Goal: Task Accomplishment & Management: Manage account settings

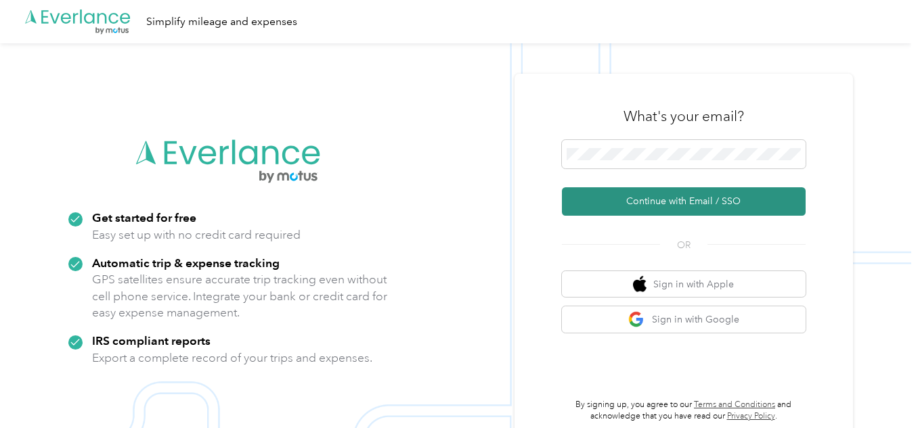
click at [648, 196] on button "Continue with Email / SSO" at bounding box center [684, 202] width 244 height 28
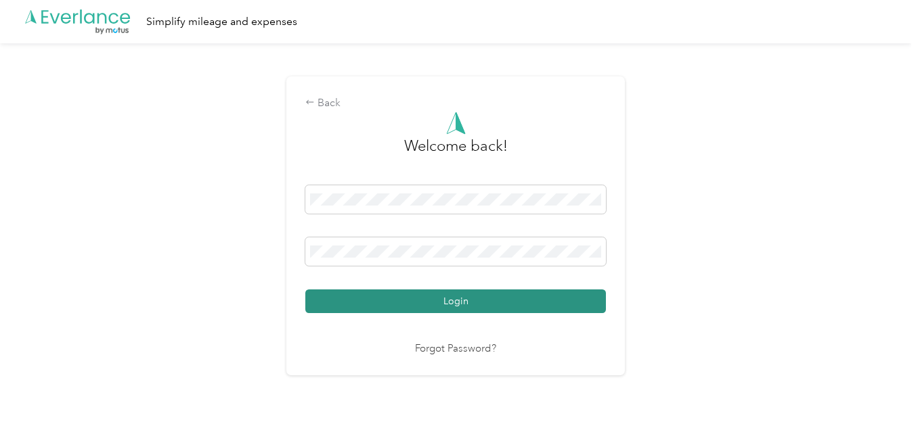
click at [415, 305] on button "Login" at bounding box center [455, 302] width 301 height 24
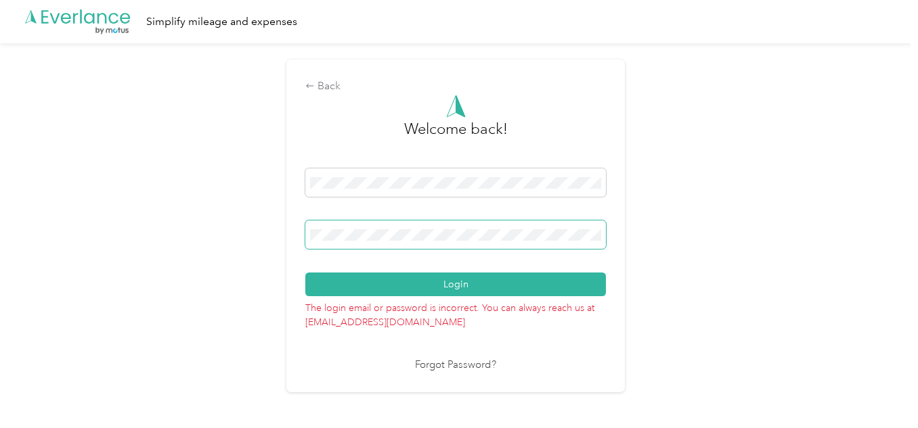
click at [336, 241] on span at bounding box center [455, 235] width 301 height 28
click at [351, 233] on span at bounding box center [455, 235] width 301 height 28
drag, startPoint x: 392, startPoint y: 228, endPoint x: 307, endPoint y: 236, distance: 85.6
click at [307, 236] on div "Back Welcome back! Login The login email or password is incorrect. You can alwa…" at bounding box center [455, 226] width 338 height 332
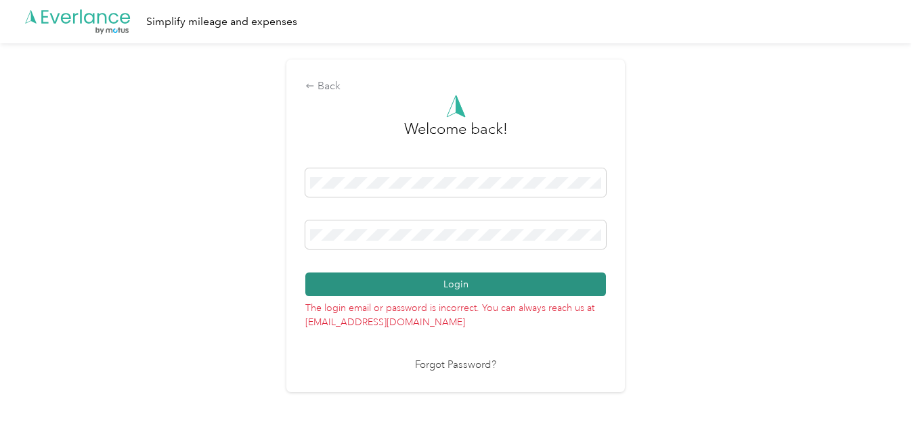
click at [464, 288] on button "Login" at bounding box center [455, 285] width 301 height 24
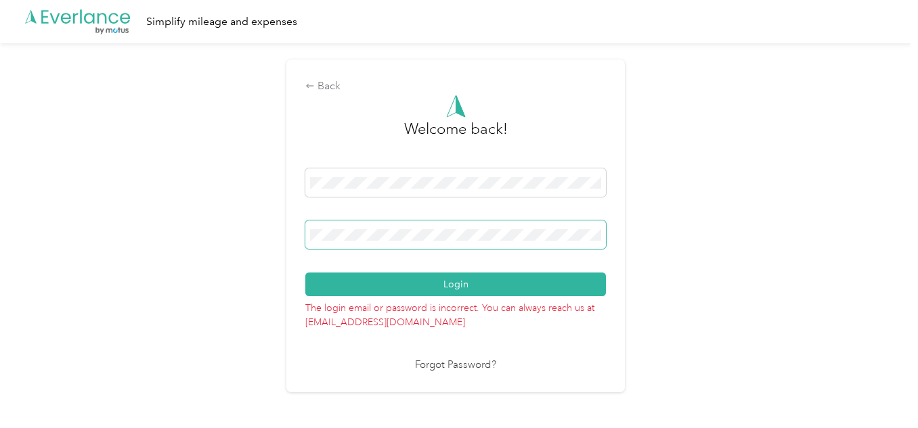
click at [424, 227] on span at bounding box center [455, 235] width 301 height 28
click at [305, 242] on div "Back Welcome back! Login The login email or password is incorrect. You can alwa…" at bounding box center [455, 226] width 338 height 332
click at [305, 273] on button "Login" at bounding box center [455, 285] width 301 height 24
